Goal: Task Accomplishment & Management: Use online tool/utility

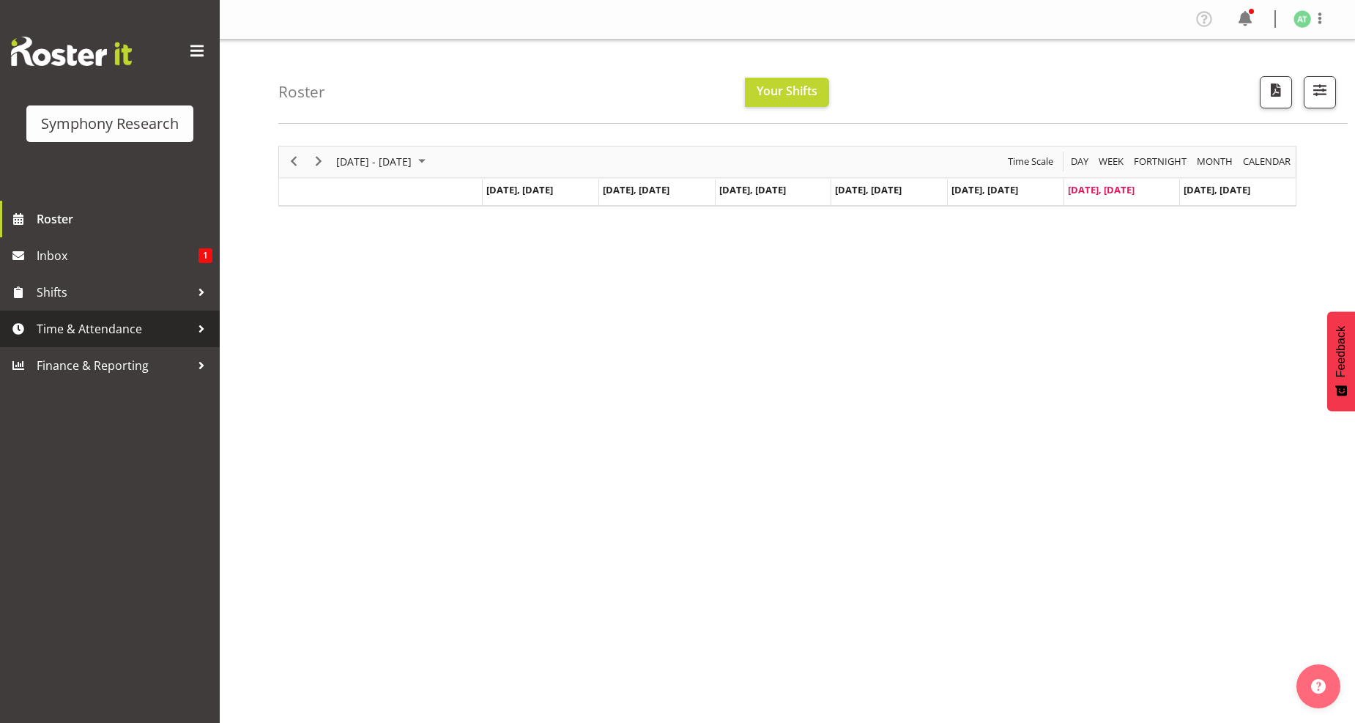
click at [84, 330] on span "Time & Attendance" at bounding box center [114, 329] width 154 height 22
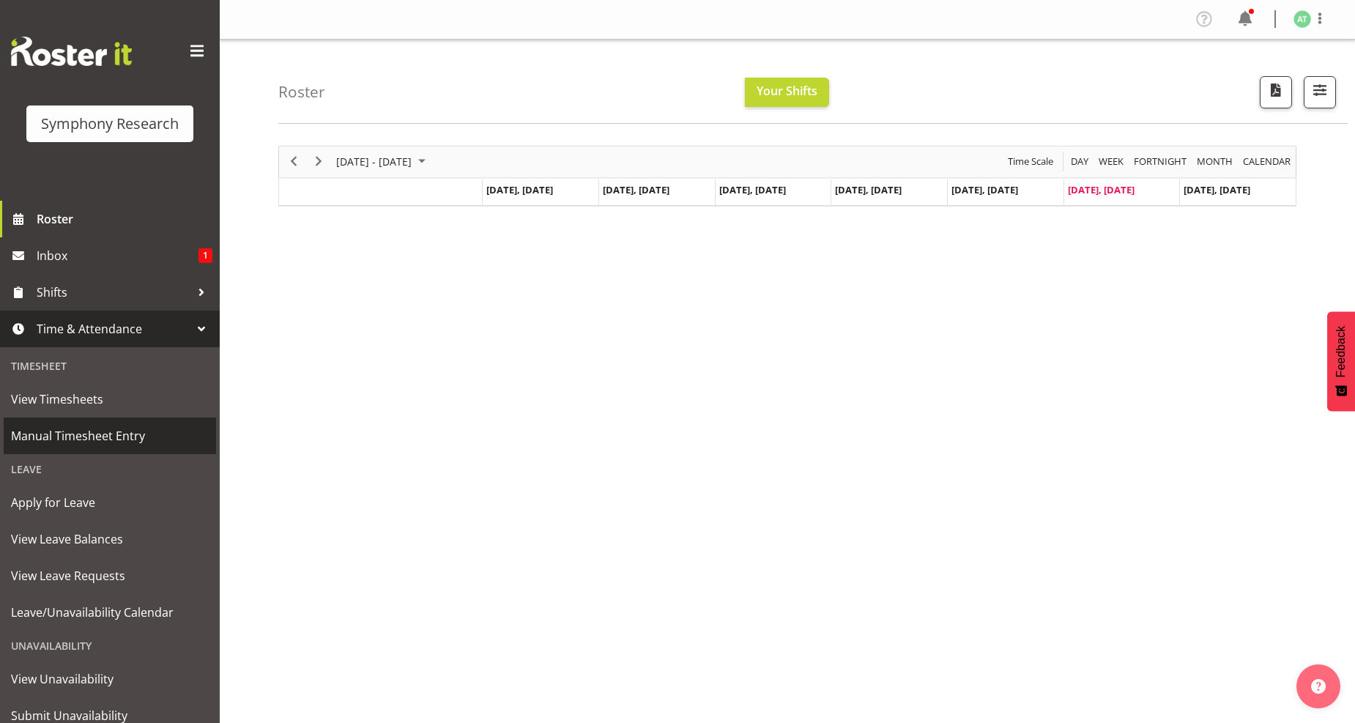
click at [73, 437] on span "Manual Timesheet Entry" at bounding box center [110, 436] width 198 height 22
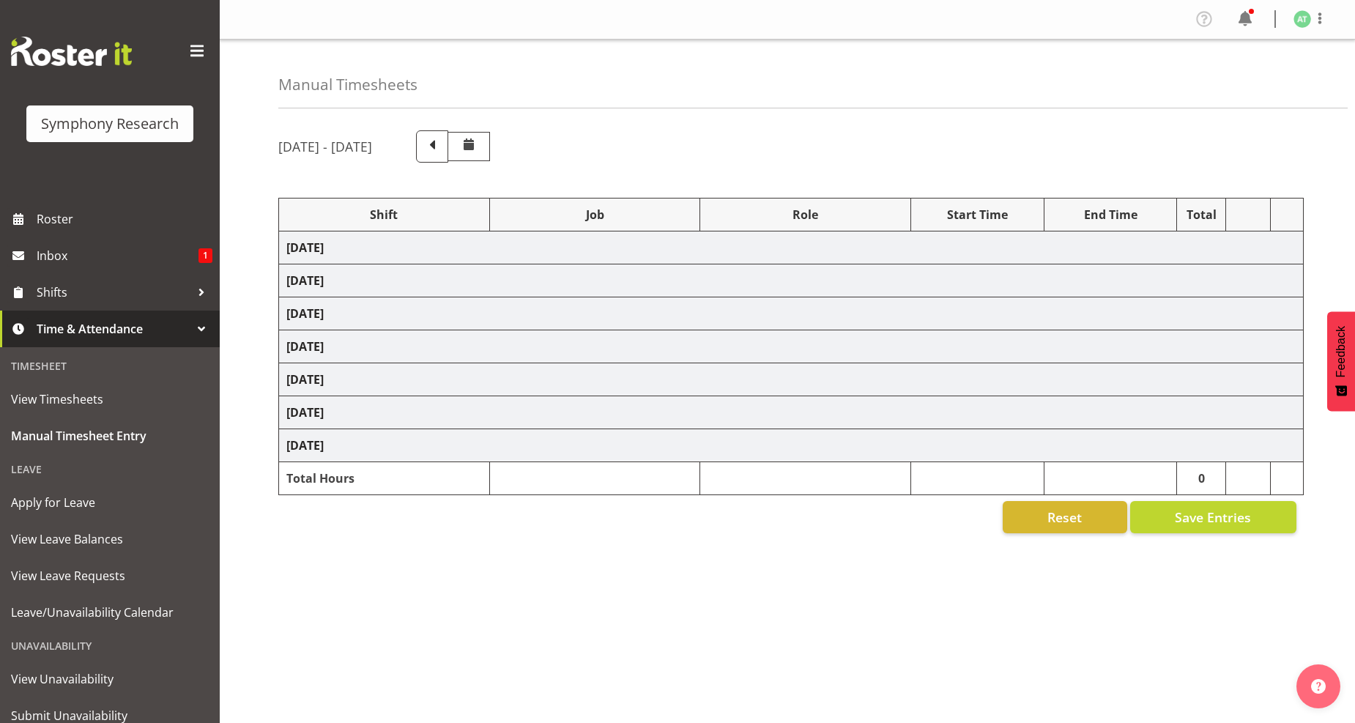
select select "26078"
select select "10527"
select select "47"
select select "26078"
select select "10242"
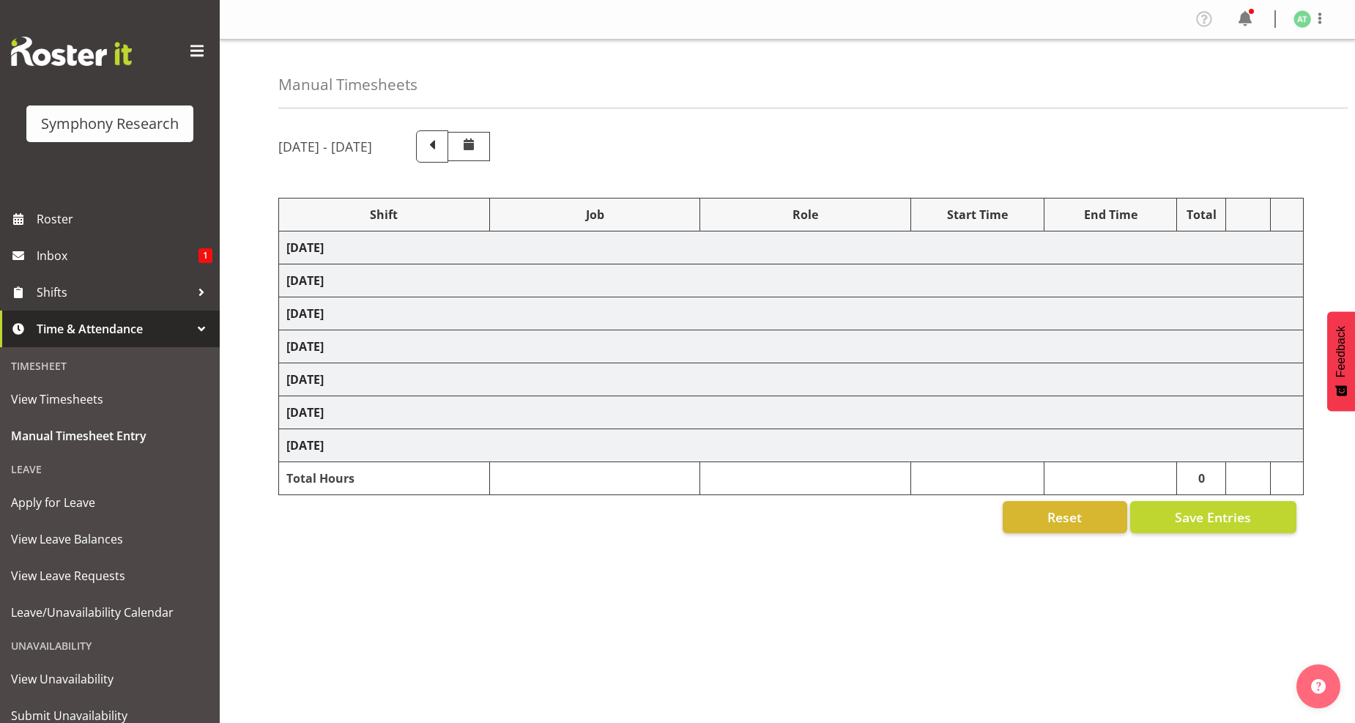
select select "26078"
select select "10242"
select select "47"
select select "26078"
select select "10242"
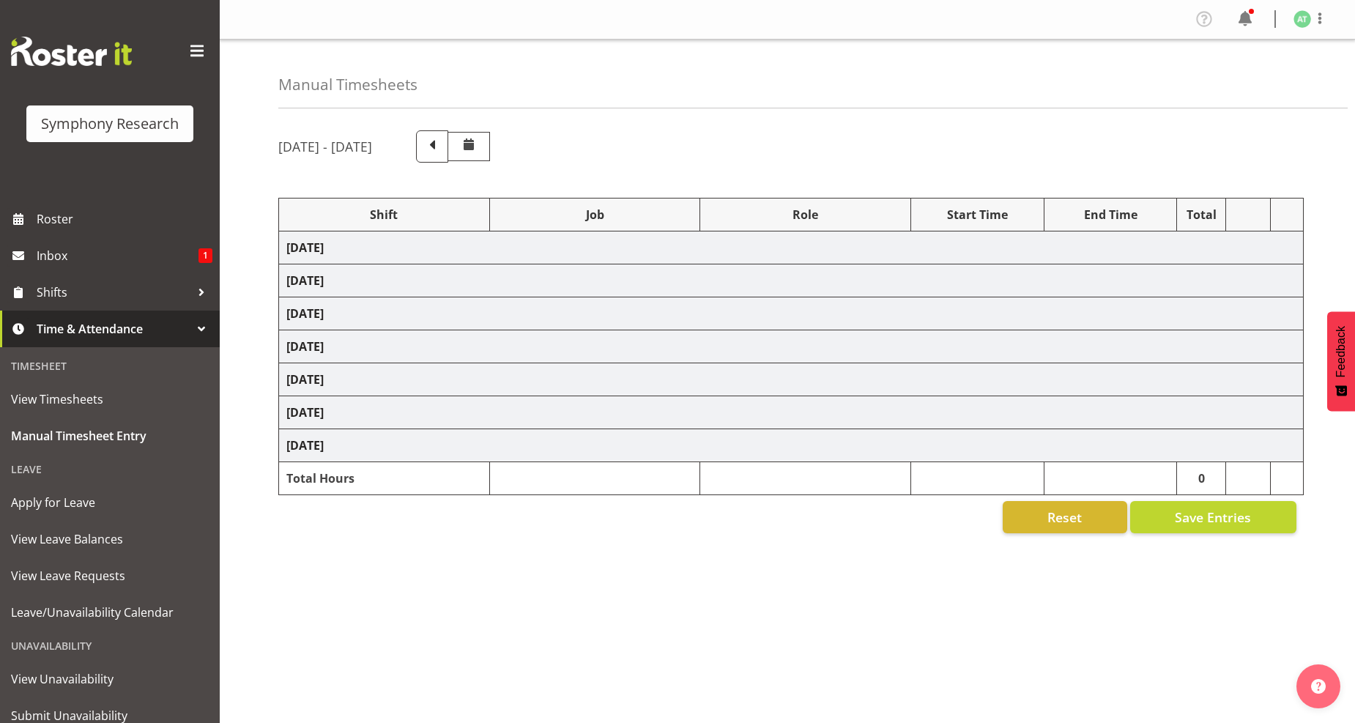
select select "26078"
select select "10242"
select select "47"
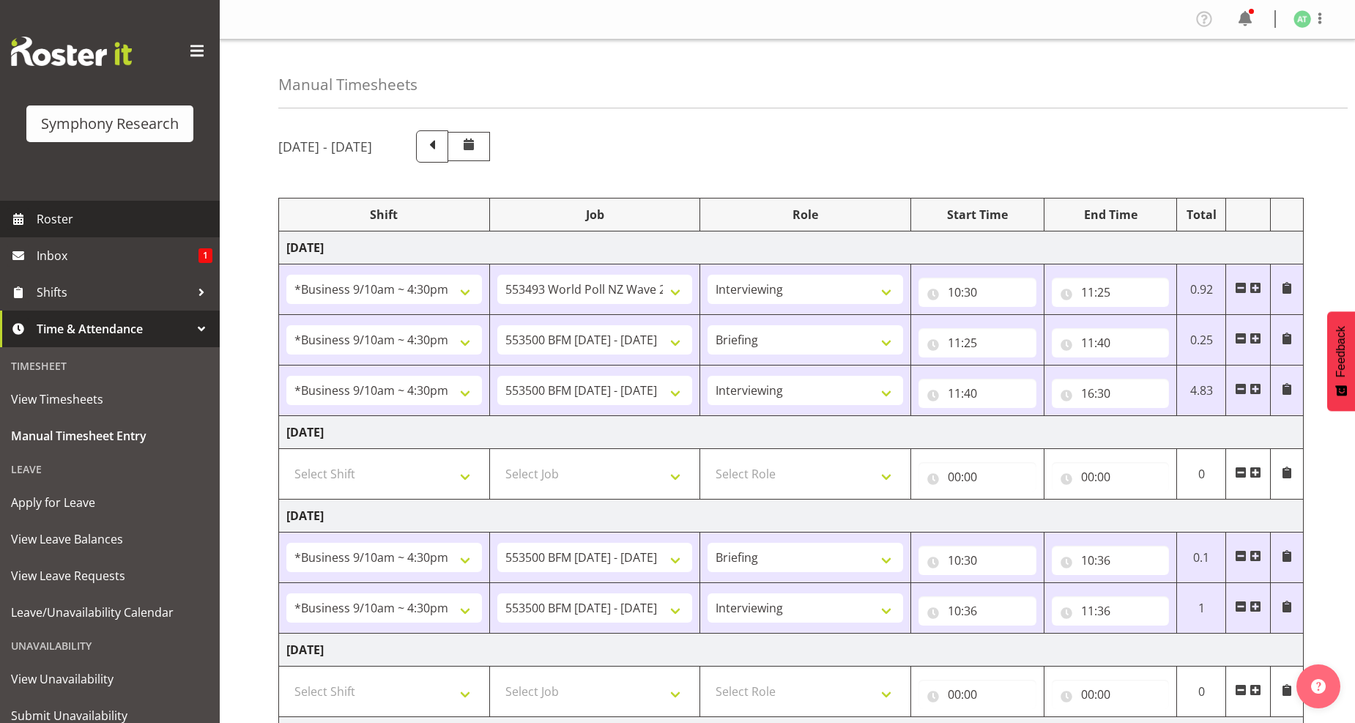
click at [78, 217] on span "Roster" at bounding box center [125, 219] width 176 height 22
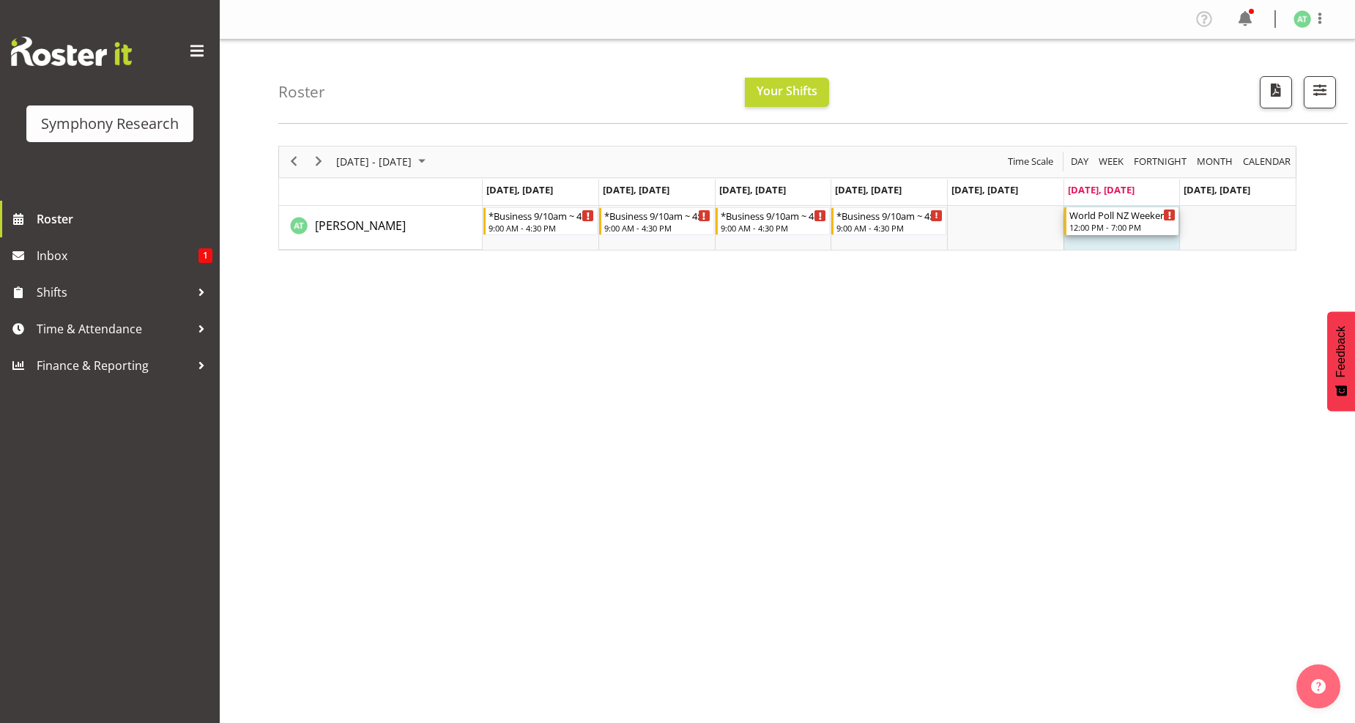
click at [1115, 223] on div "12:00 PM - 7:00 PM" at bounding box center [1122, 227] width 107 height 12
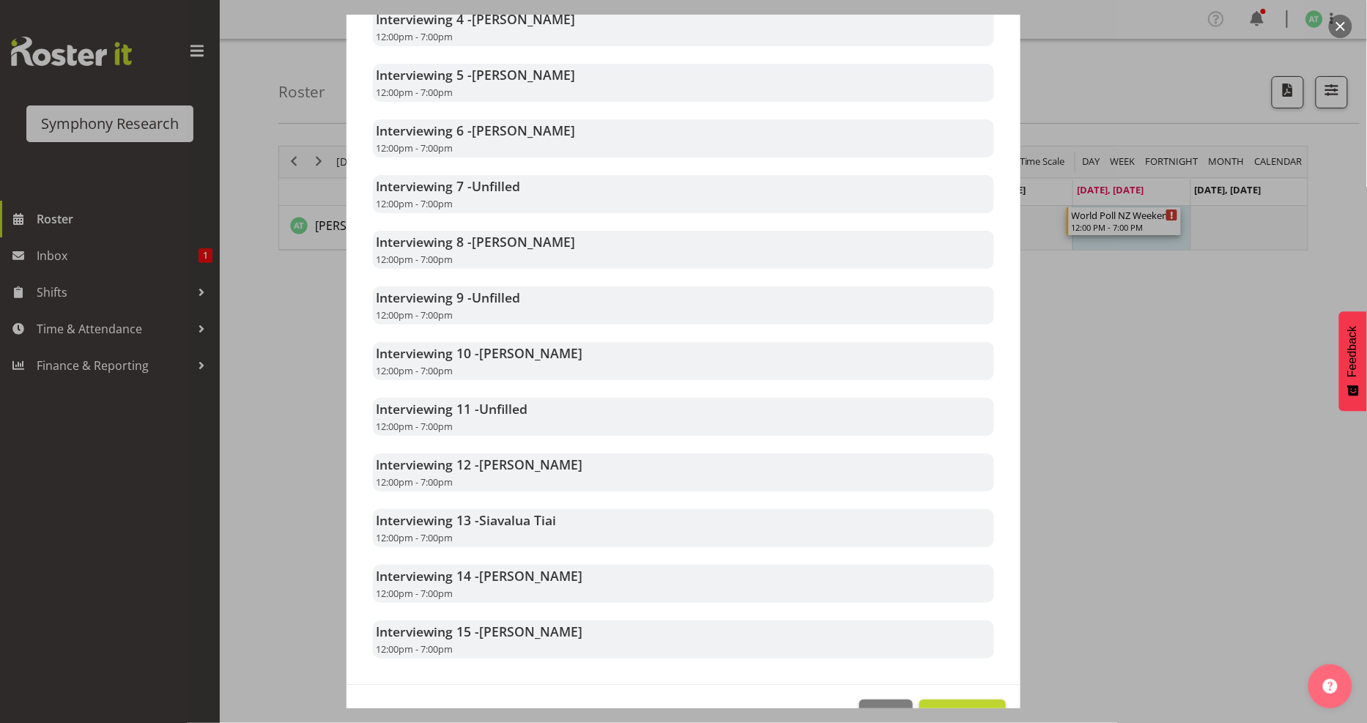
scroll to position [664, 0]
